Goal: Browse casually

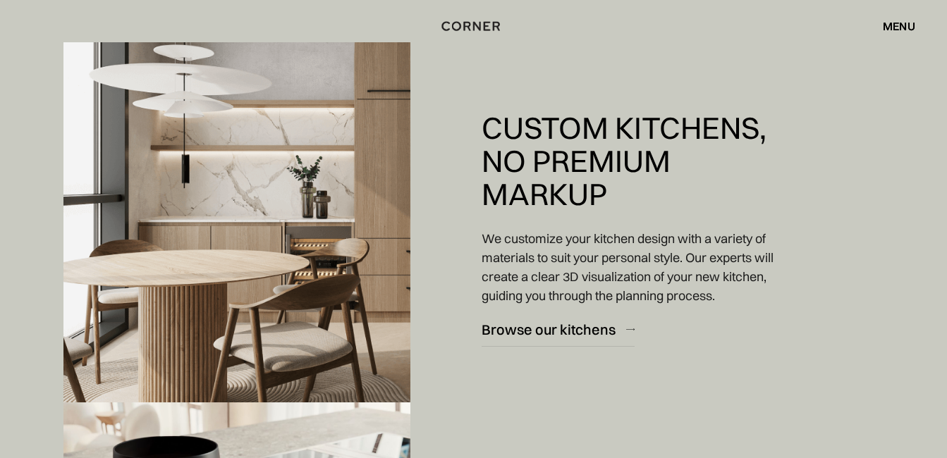
scroll to position [1119, 0]
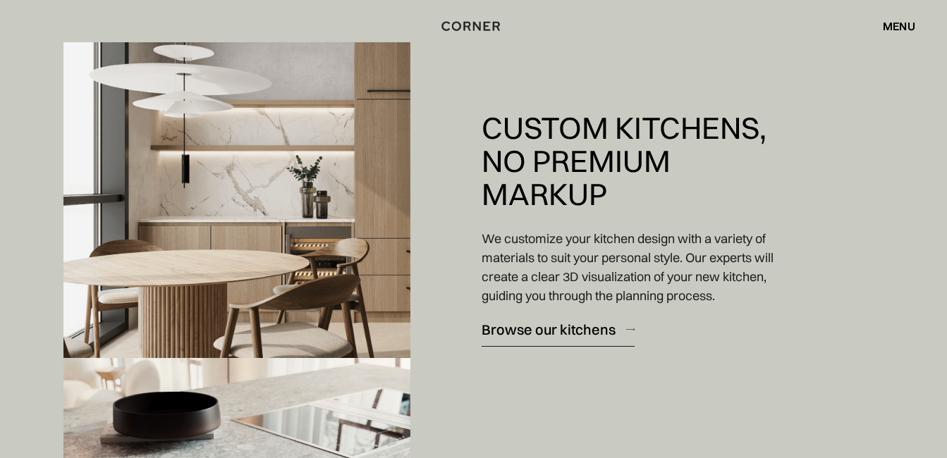
click at [574, 328] on div "Browse our kitchens" at bounding box center [549, 329] width 134 height 19
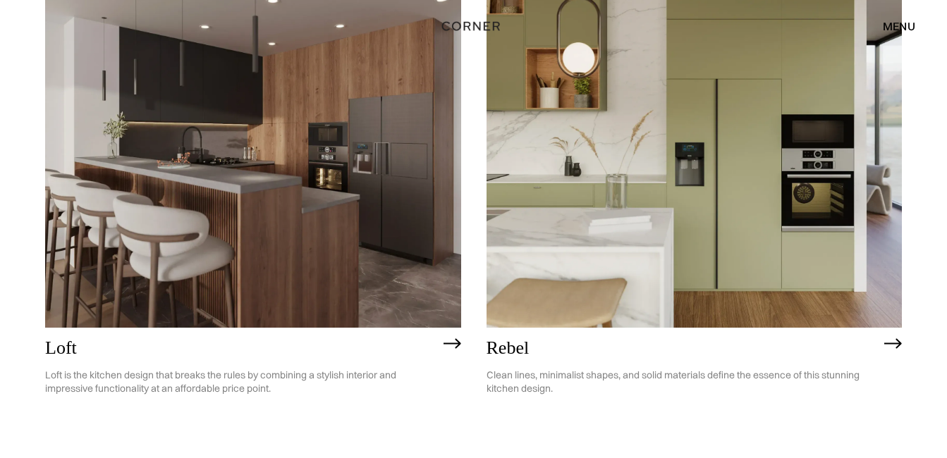
scroll to position [2345, 0]
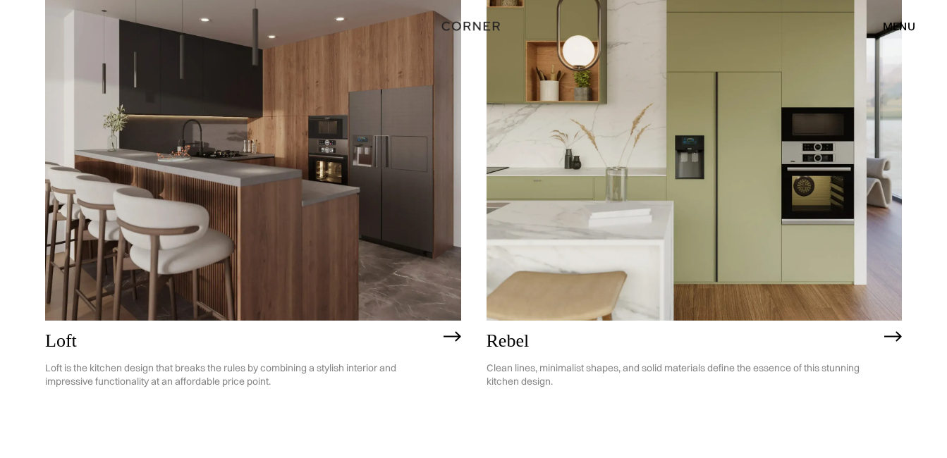
click at [715, 245] on img at bounding box center [695, 154] width 416 height 333
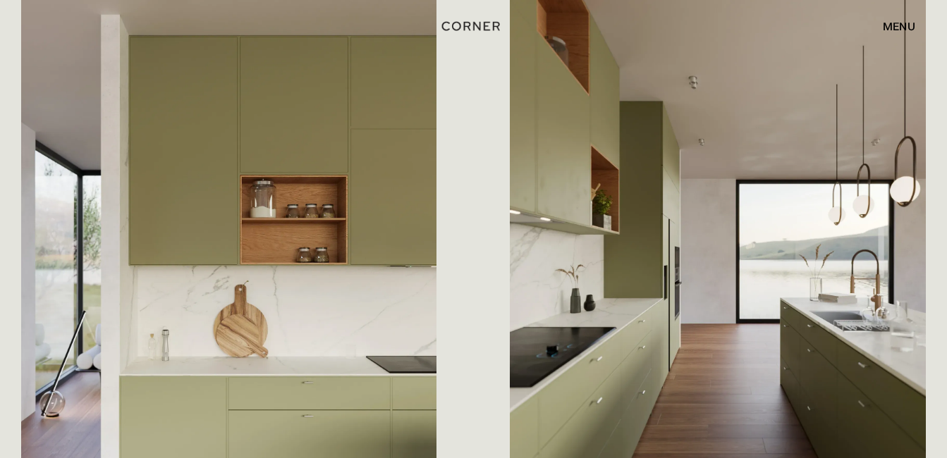
scroll to position [1984, 0]
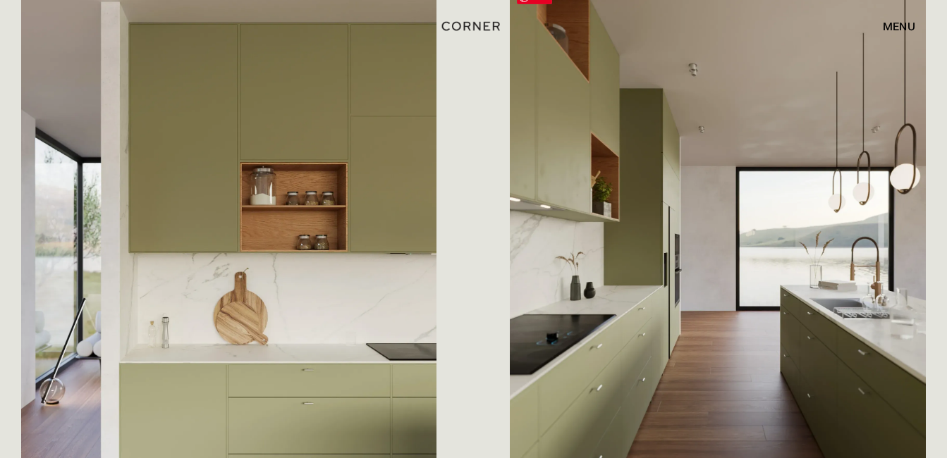
click at [715, 122] on img at bounding box center [718, 260] width 416 height 554
